Goal: Task Accomplishment & Management: Manage account settings

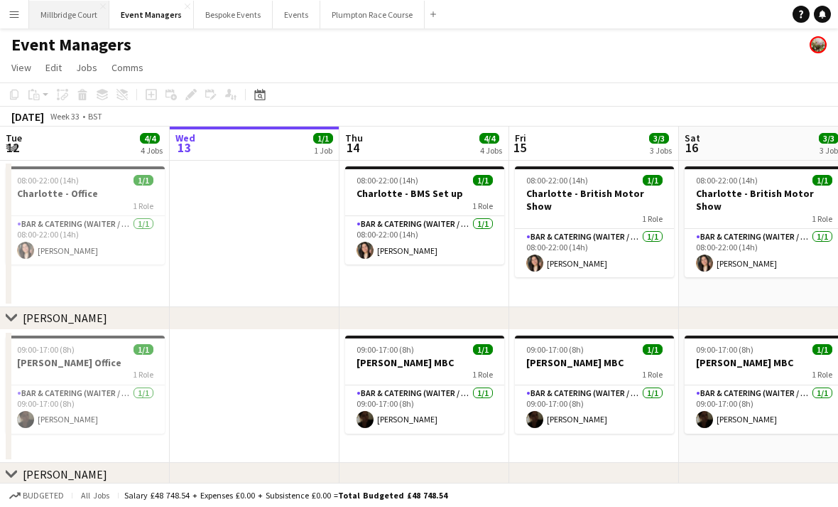
click at [79, 6] on button "[GEOGRAPHIC_DATA]" at bounding box center [69, 15] width 80 height 28
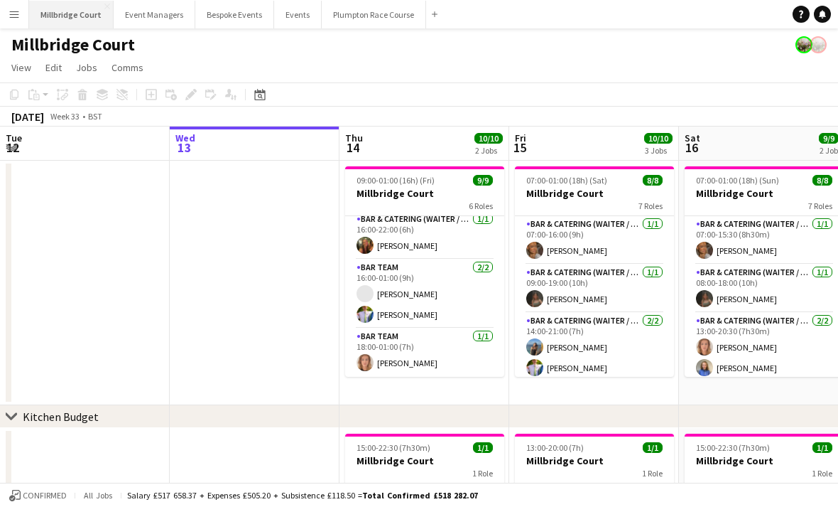
scroll to position [191, 0]
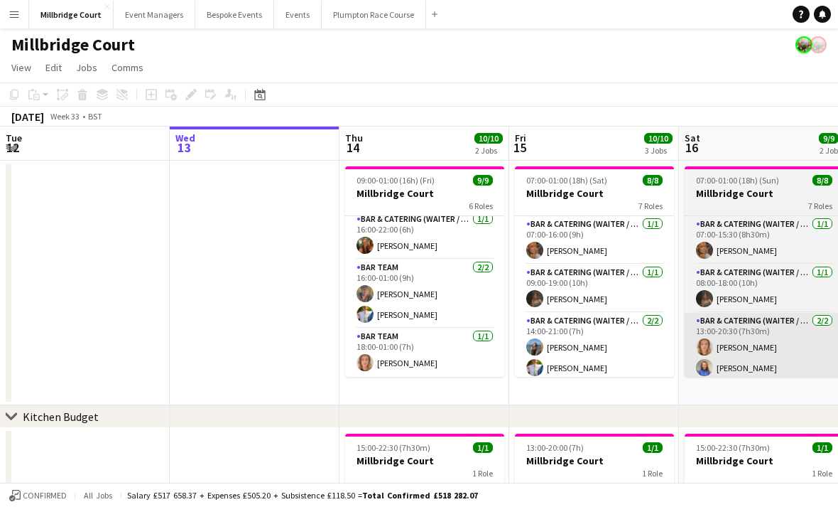
click at [768, 354] on app-card-role "Bar & Catering (Waiter / waitress) [DATE] 13:00-20:30 (7h30m) [PERSON_NAME] [PE…" at bounding box center [764, 347] width 159 height 69
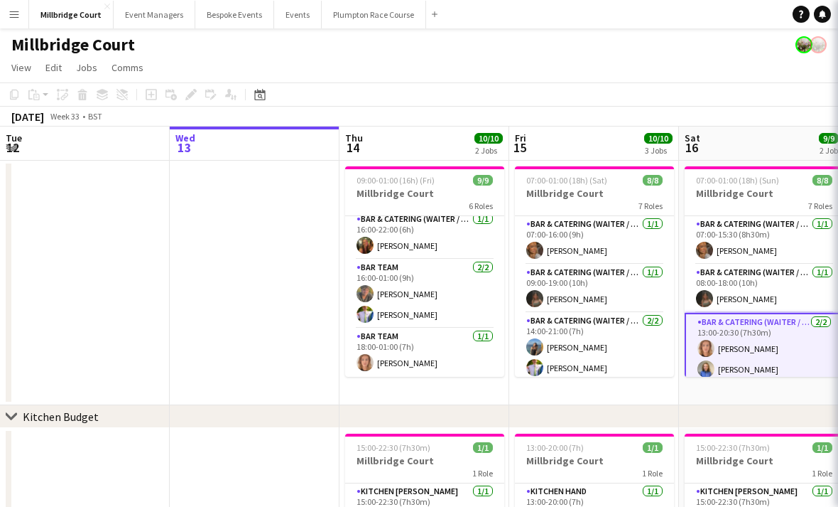
scroll to position [23, 0]
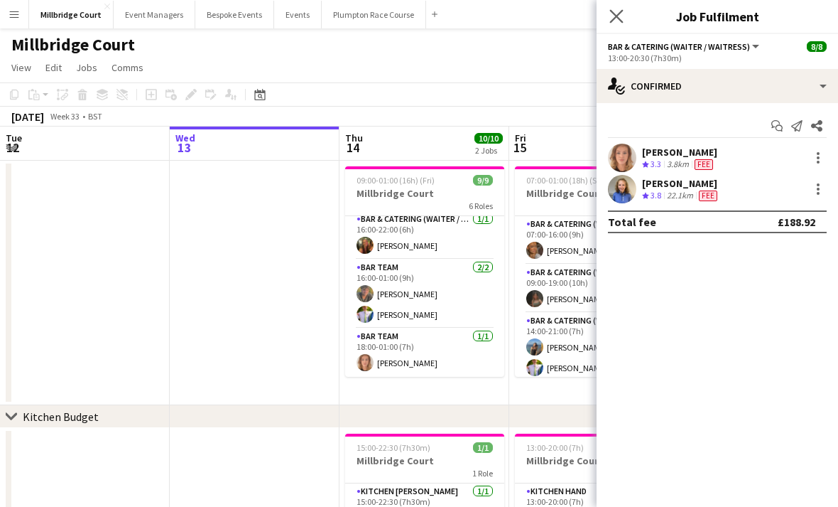
click at [623, 10] on icon at bounding box center [616, 15] width 13 height 13
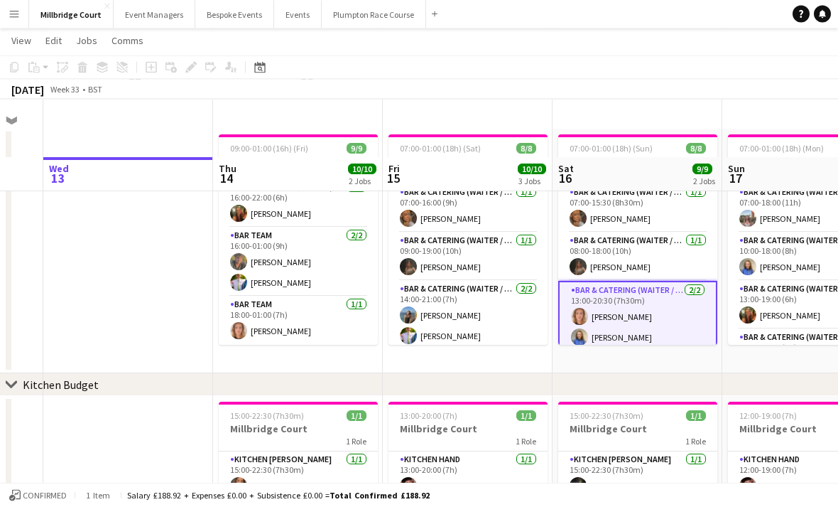
scroll to position [0, 0]
